Goal: Task Accomplishment & Management: Use online tool/utility

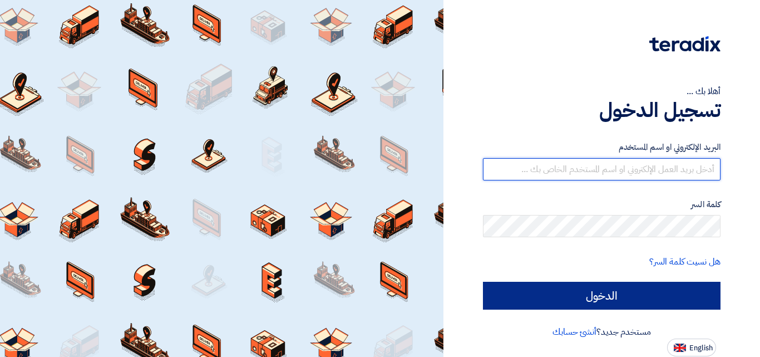
type input "[EMAIL_ADDRESS][DOMAIN_NAME]"
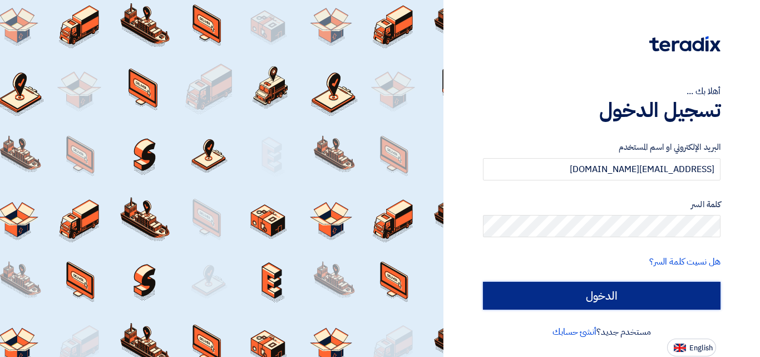
drag, startPoint x: 577, startPoint y: 296, endPoint x: 542, endPoint y: 284, distance: 37.8
click at [577, 296] on input "الدخول" at bounding box center [602, 295] width 238 height 28
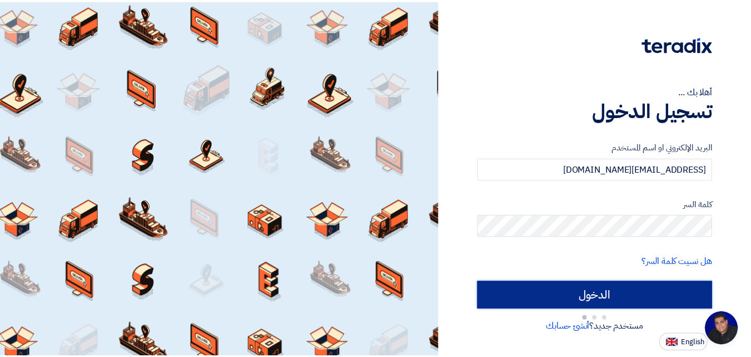
scroll to position [201, 0]
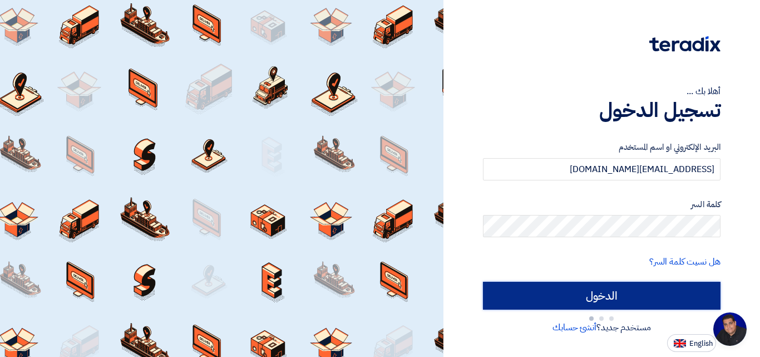
type input "Sign in"
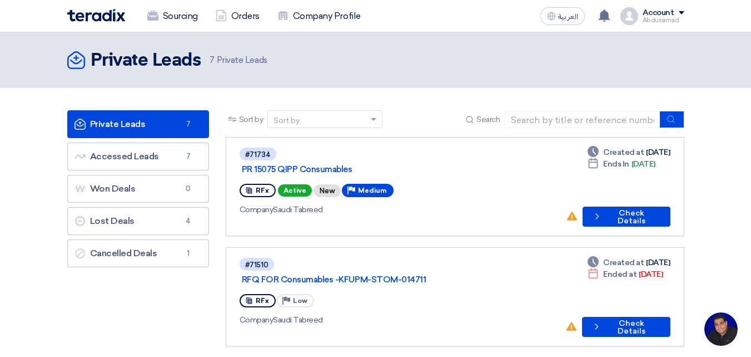
click at [367, 186] on span "Medium" at bounding box center [372, 190] width 29 height 8
click at [608, 206] on button "Check details Check Details" at bounding box center [627, 216] width 88 height 20
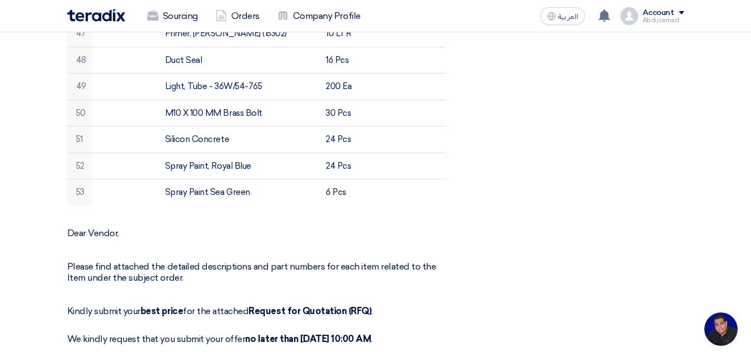
scroll to position [1557, 0]
